Goal: Transaction & Acquisition: Purchase product/service

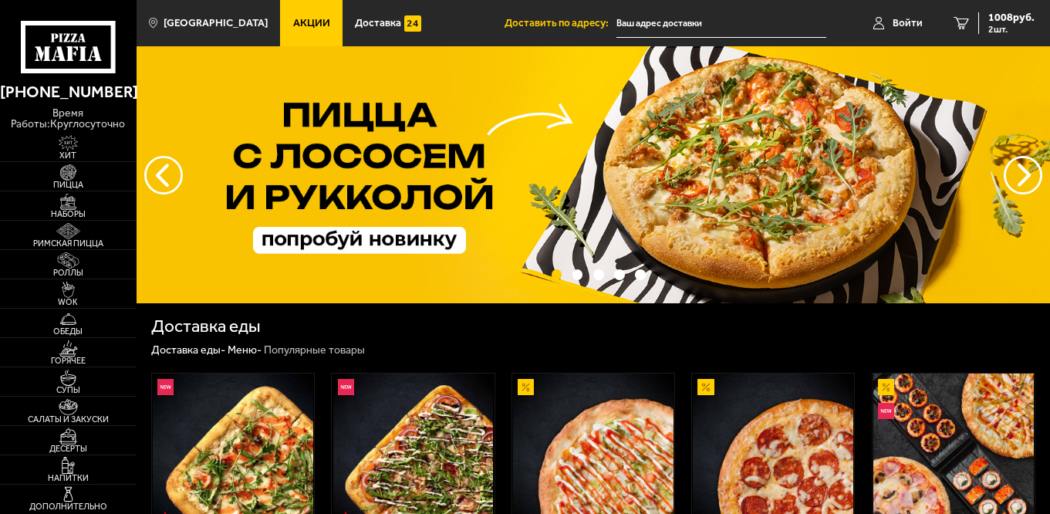
type input "[STREET_ADDRESS]"
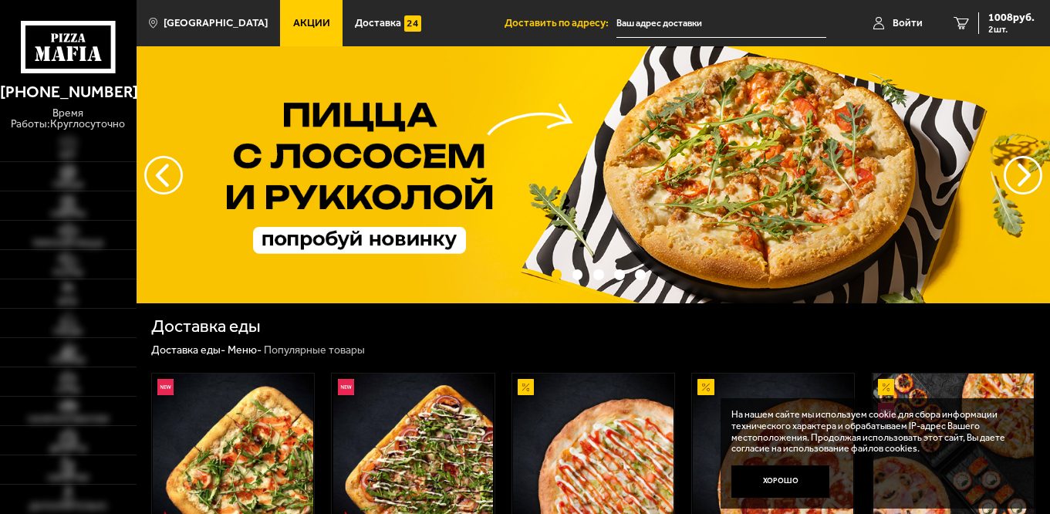
type input "[STREET_ADDRESS]"
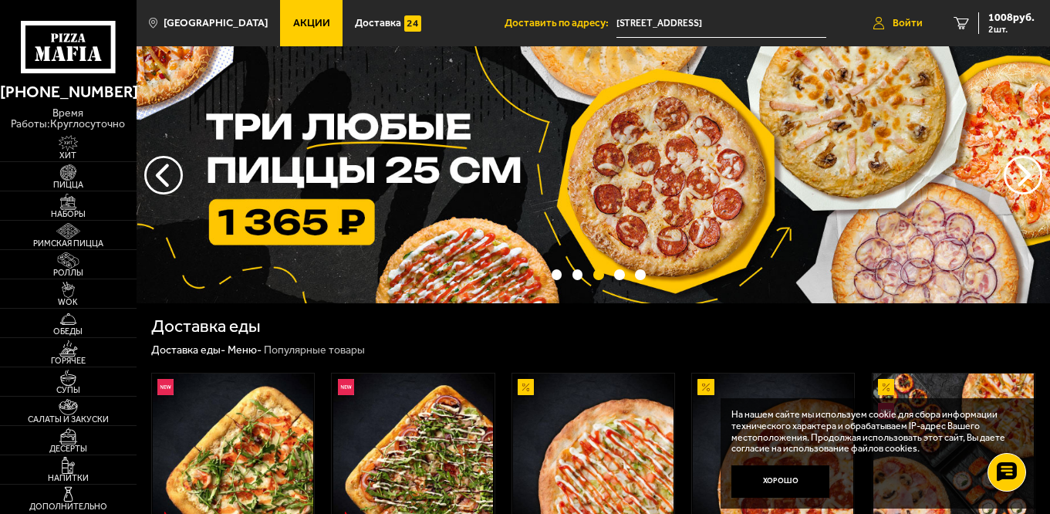
click at [903, 22] on span "Войти" at bounding box center [907, 23] width 30 height 11
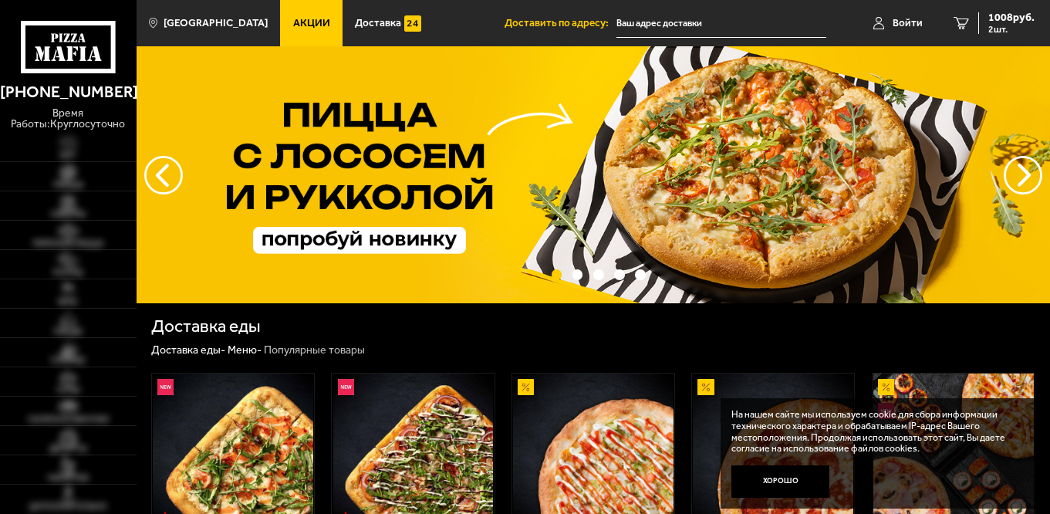
type input "[STREET_ADDRESS]"
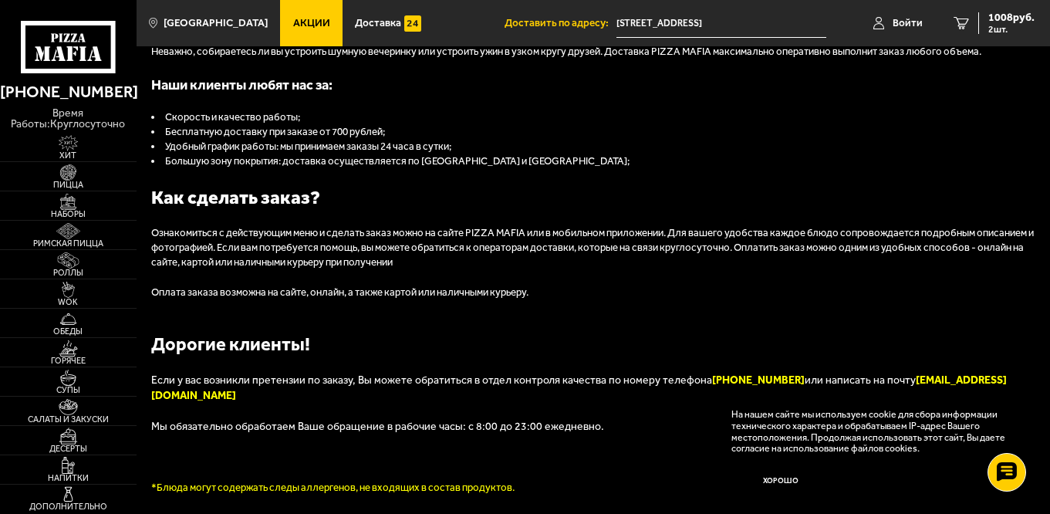
scroll to position [1450, 0]
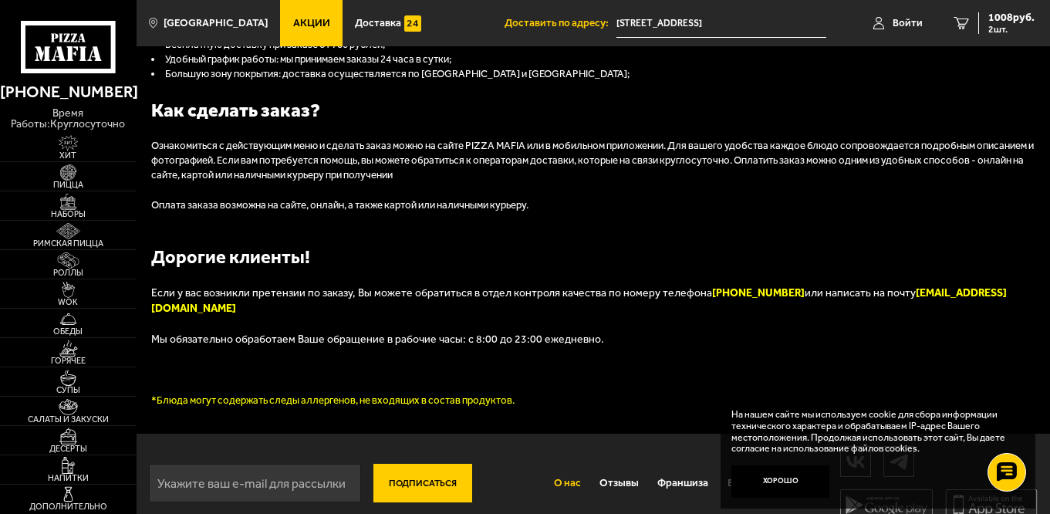
click at [566, 465] on link "О нас" at bounding box center [567, 482] width 46 height 35
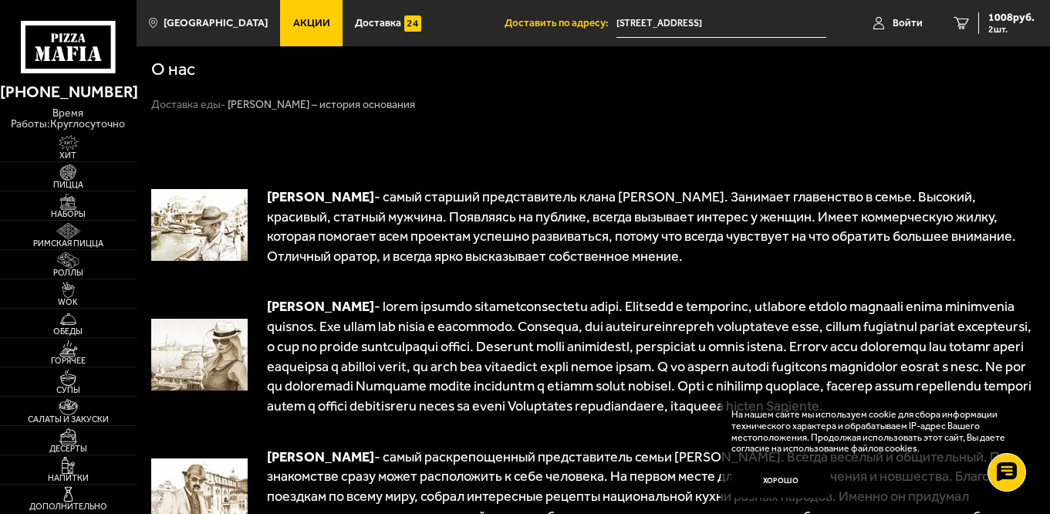
click at [255, 67] on div "О нас" at bounding box center [593, 70] width 884 height 18
click at [173, 105] on link "Доставка еды -" at bounding box center [188, 104] width 74 height 13
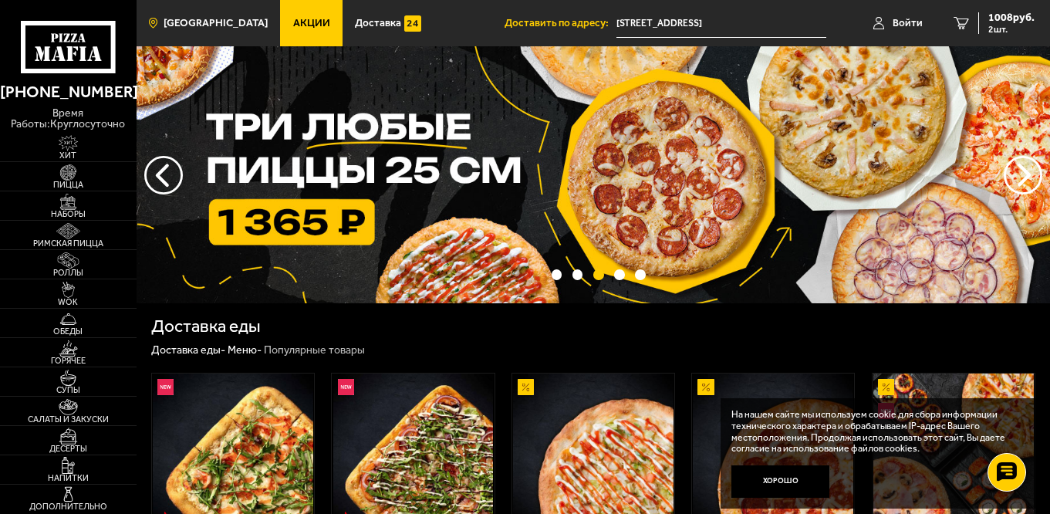
click at [187, 19] on span "[GEOGRAPHIC_DATA]" at bounding box center [216, 23] width 104 height 11
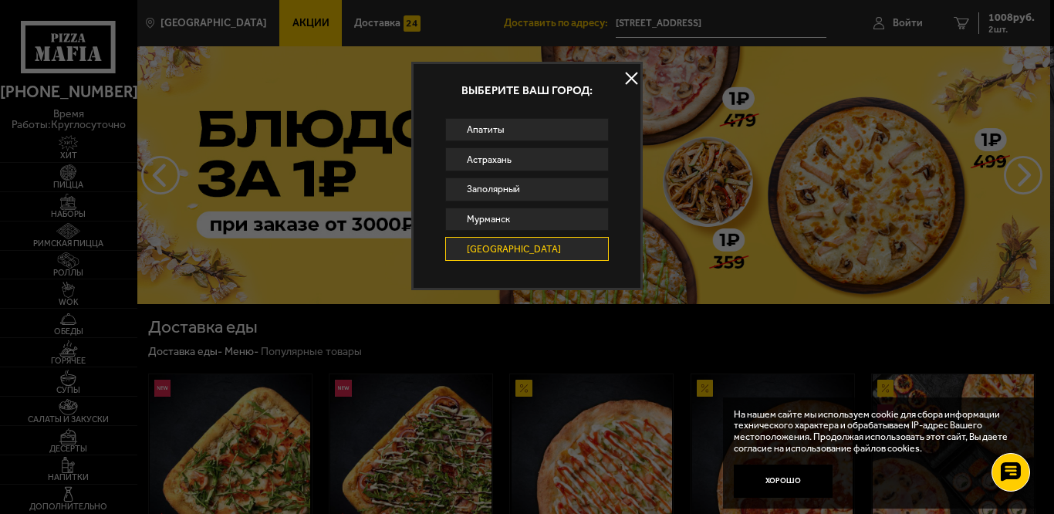
click at [510, 248] on link "[GEOGRAPHIC_DATA]" at bounding box center [527, 249] width 164 height 24
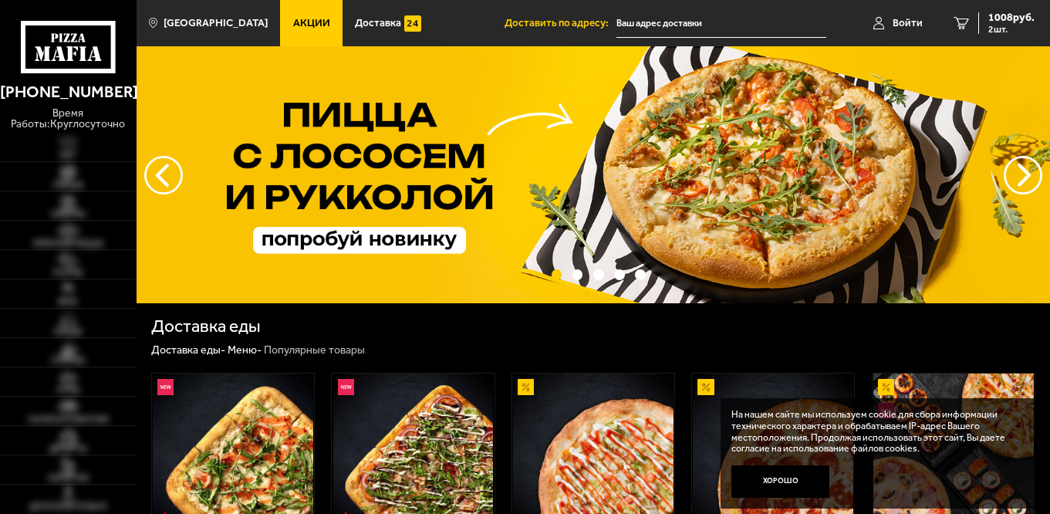
type input "[STREET_ADDRESS]"
